Goal: Check status: Check status

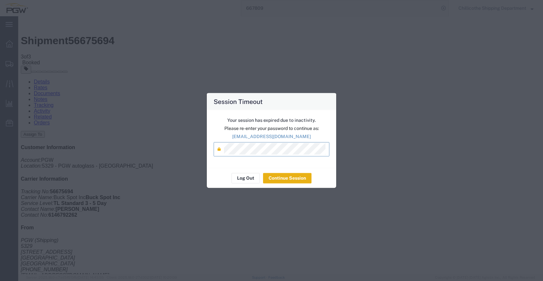
click at [280, 177] on button "Continue Session" at bounding box center [287, 178] width 48 height 10
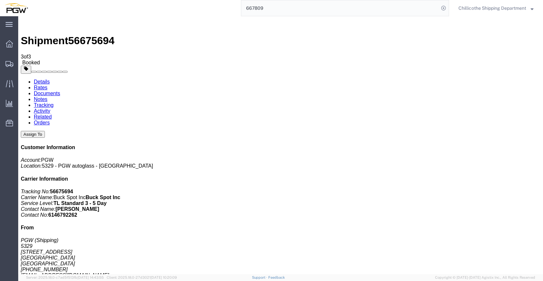
click at [3, 42] on div at bounding box center [9, 43] width 18 height 13
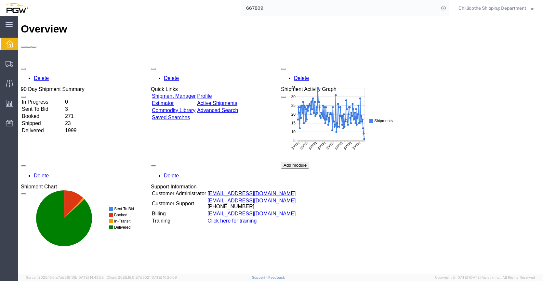
click at [297, 3] on input "667809" at bounding box center [340, 8] width 198 height 16
type input "667891"
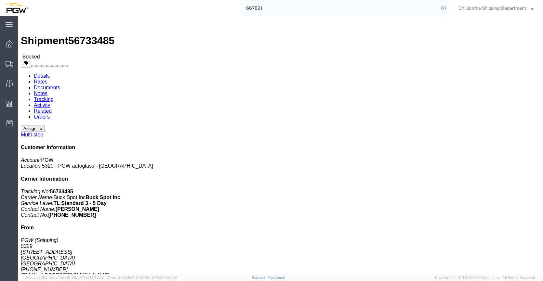
click link "Documents"
